Goal: Task Accomplishment & Management: Manage account settings

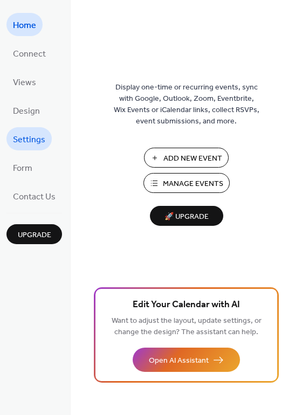
click at [19, 133] on span "Settings" at bounding box center [29, 140] width 32 height 17
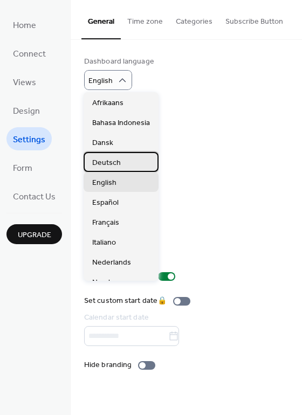
click at [112, 162] on span "Deutsch" at bounding box center [106, 162] width 29 height 11
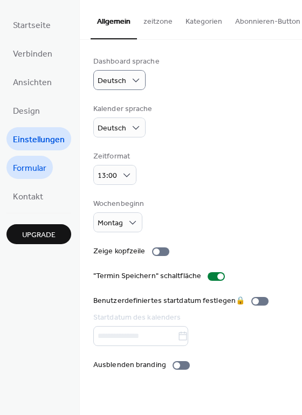
click at [36, 167] on span "Formular" at bounding box center [29, 168] width 33 height 17
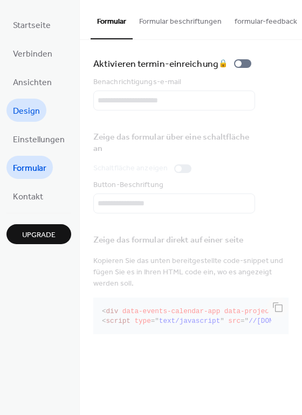
click at [42, 108] on link "Design" at bounding box center [26, 110] width 40 height 23
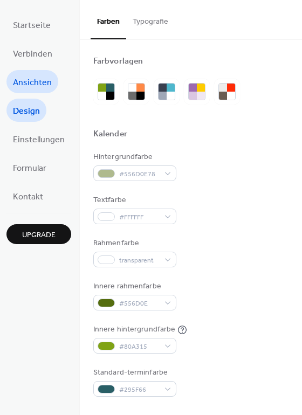
click at [41, 77] on span "Ansichten" at bounding box center [32, 82] width 39 height 17
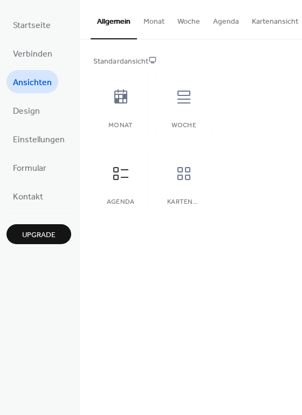
click at [153, 20] on button "Monat" at bounding box center [154, 19] width 34 height 38
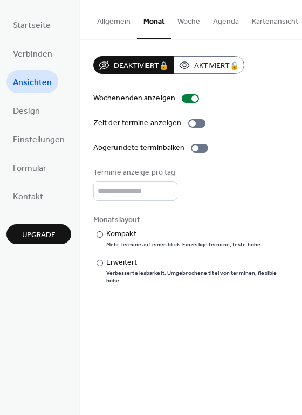
click at [185, 20] on button "Woche" at bounding box center [189, 19] width 36 height 38
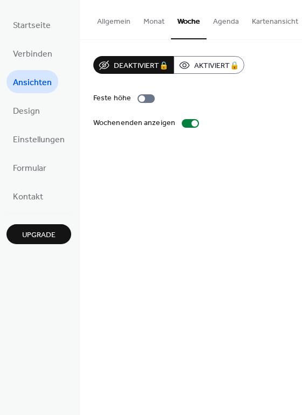
click at [228, 22] on button "Agenda" at bounding box center [226, 19] width 39 height 38
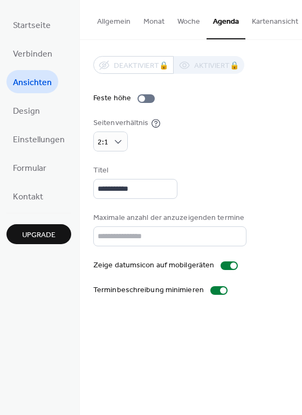
click at [120, 23] on button "Allgemein" at bounding box center [114, 19] width 46 height 38
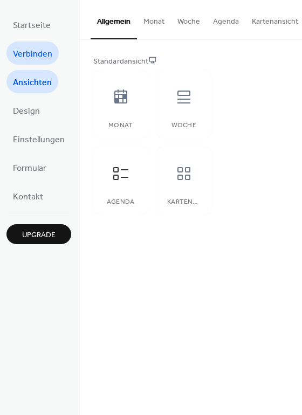
click at [42, 53] on span "Verbinden" at bounding box center [32, 54] width 39 height 17
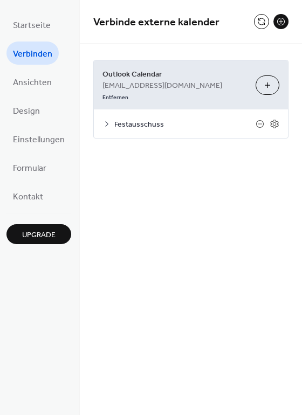
click at [104, 120] on icon at bounding box center [106, 124] width 9 height 9
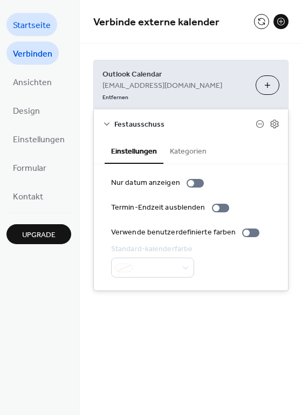
click at [40, 25] on span "Startseite" at bounding box center [32, 25] width 38 height 17
